Goal: Information Seeking & Learning: Learn about a topic

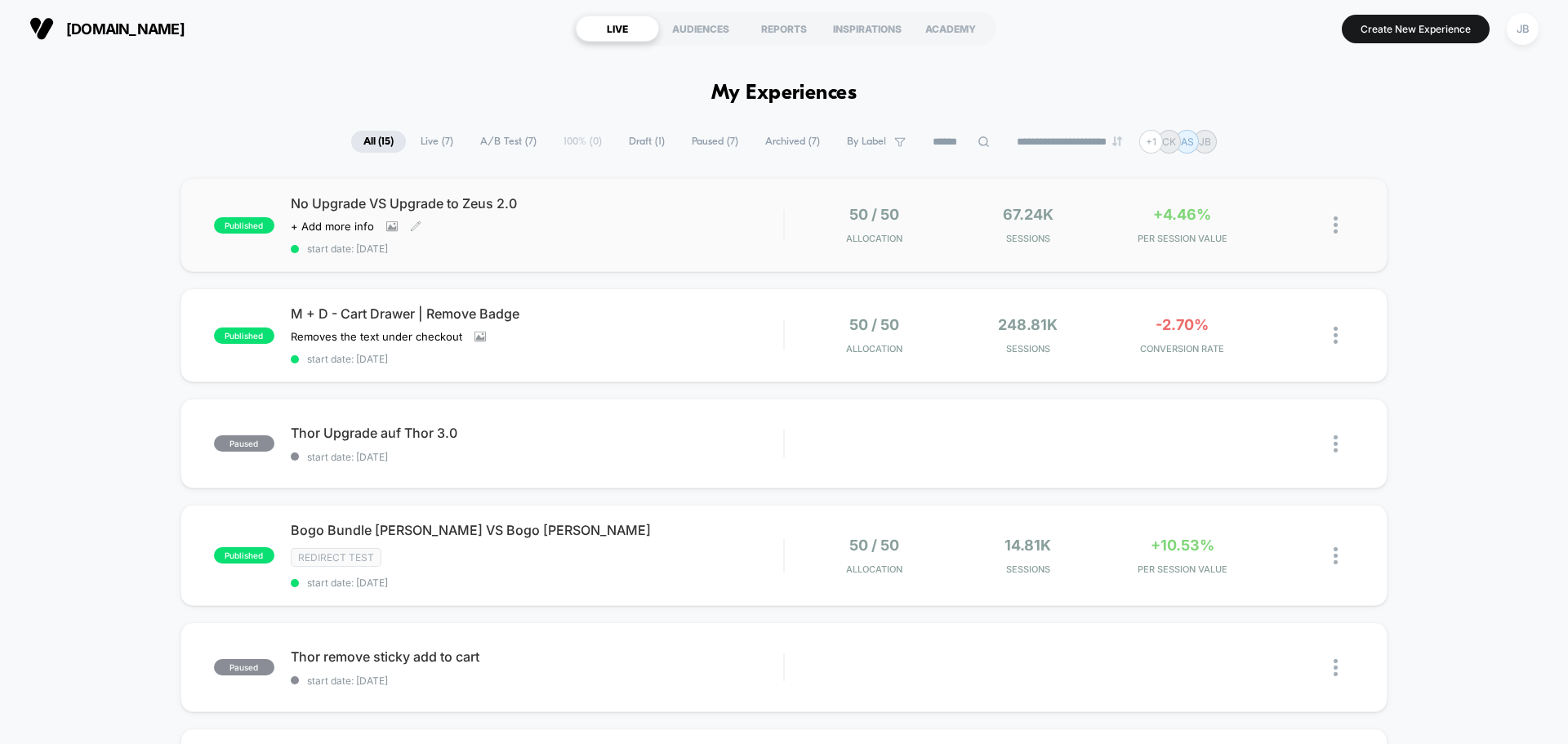
click at [650, 232] on div "No Upgrade VS Upgrade to Zeus 2.0 Click to view images Click to edit experience…" at bounding box center [536, 225] width 492 height 60
click at [636, 350] on div "M + D - Cart Drawer | Remove Badge Removes the text under checkout Click to vie…" at bounding box center [536, 335] width 492 height 60
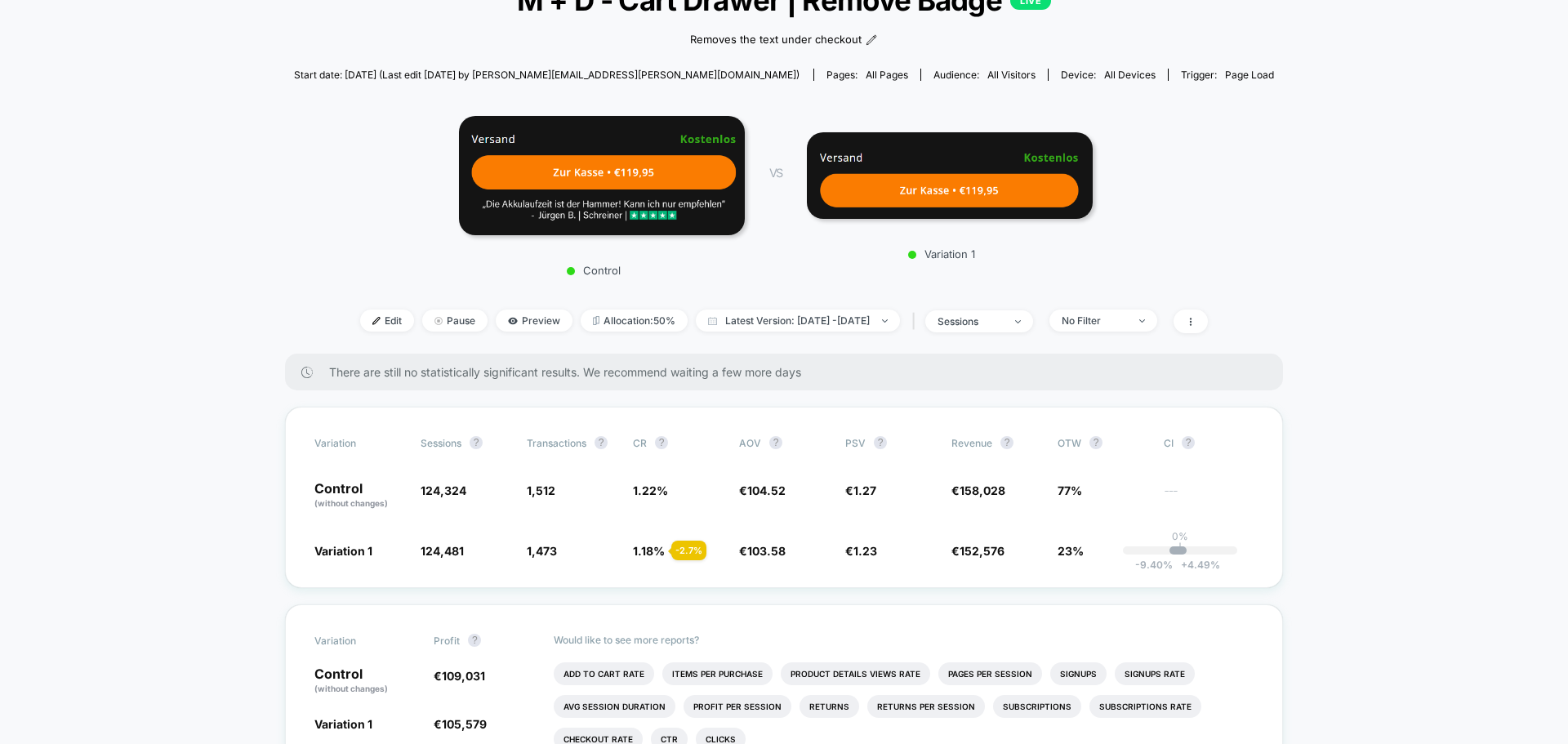
scroll to position [163, 0]
